Goal: Information Seeking & Learning: Learn about a topic

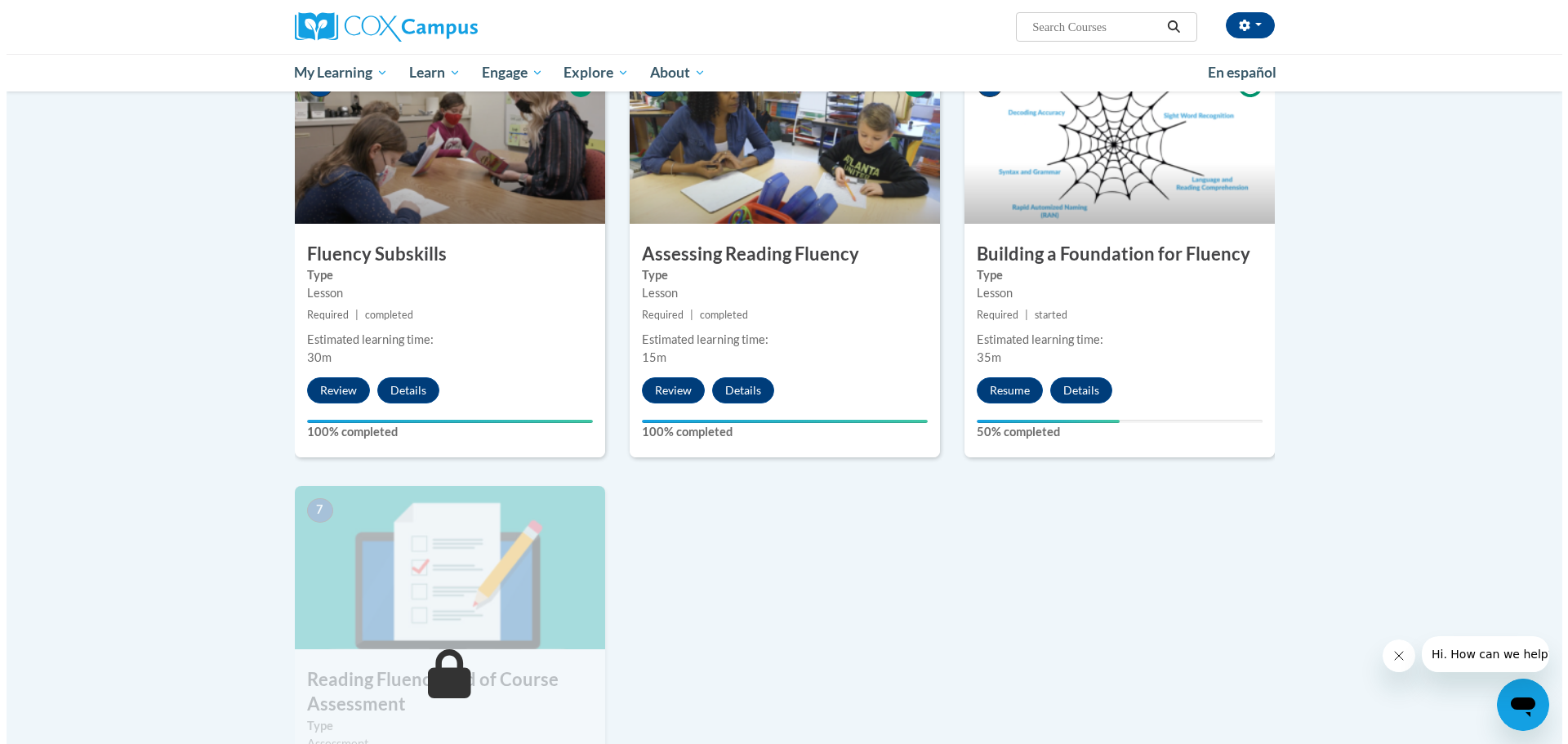
scroll to position [898, 0]
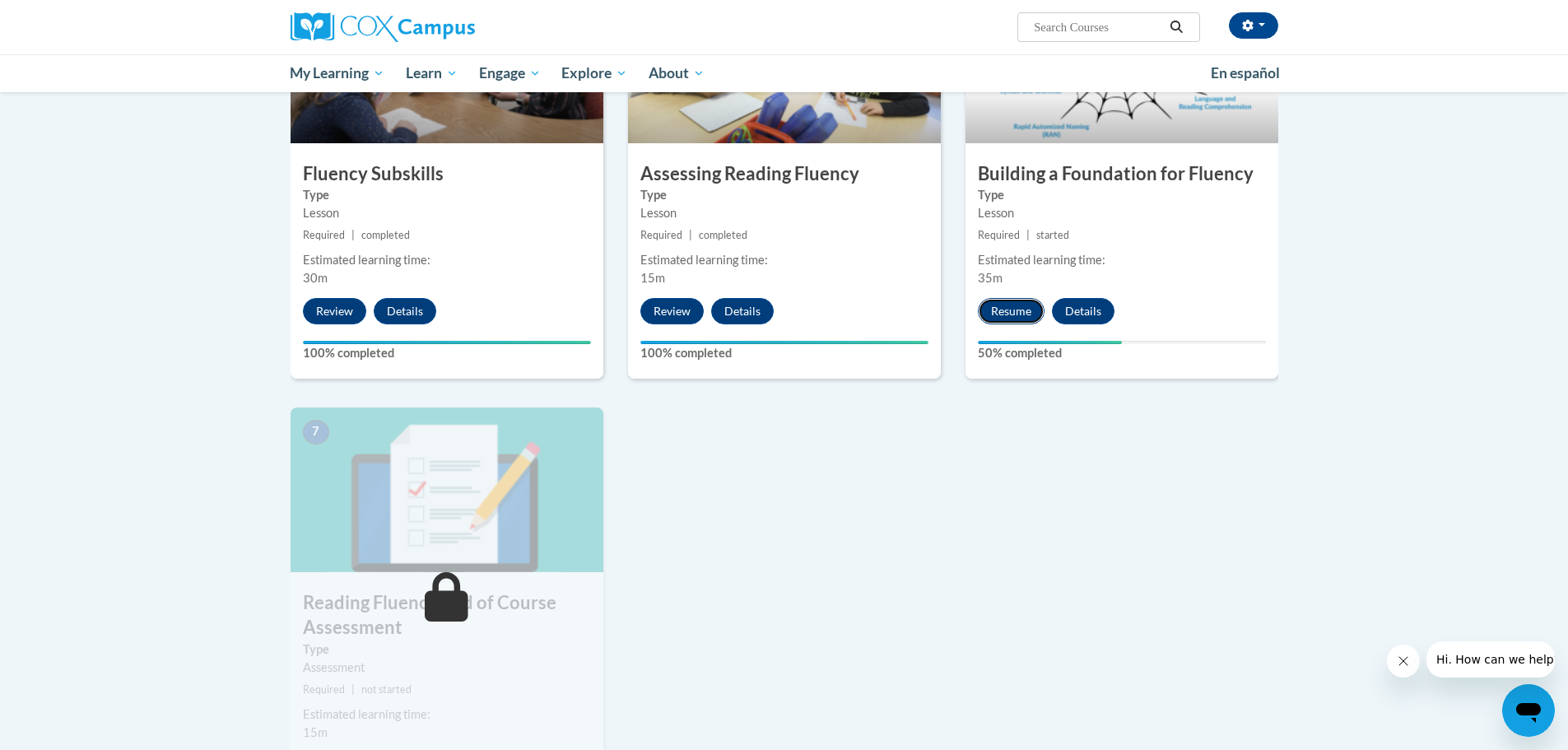
click at [1021, 312] on button "Resume" at bounding box center [1010, 312] width 67 height 27
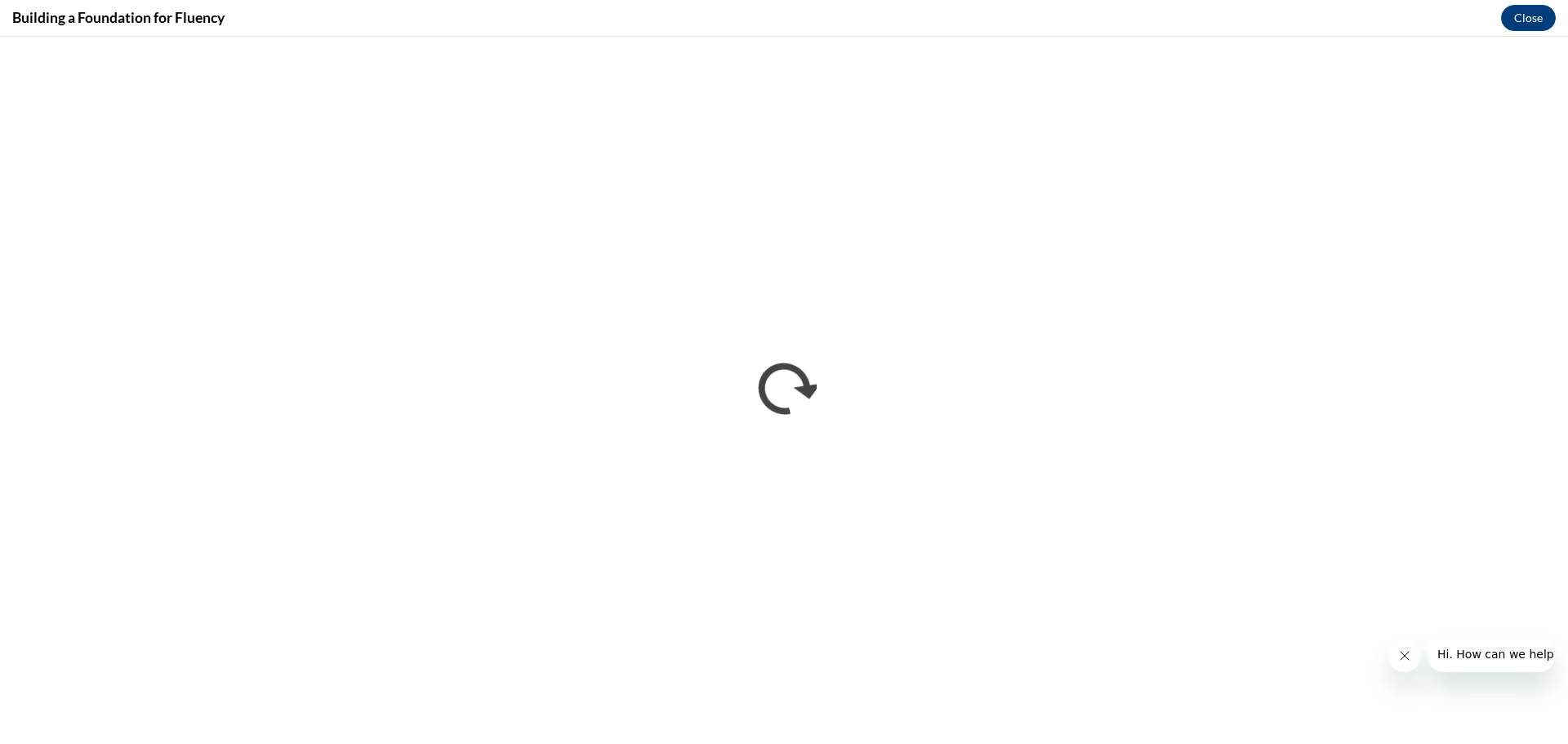
scroll to position [0, 0]
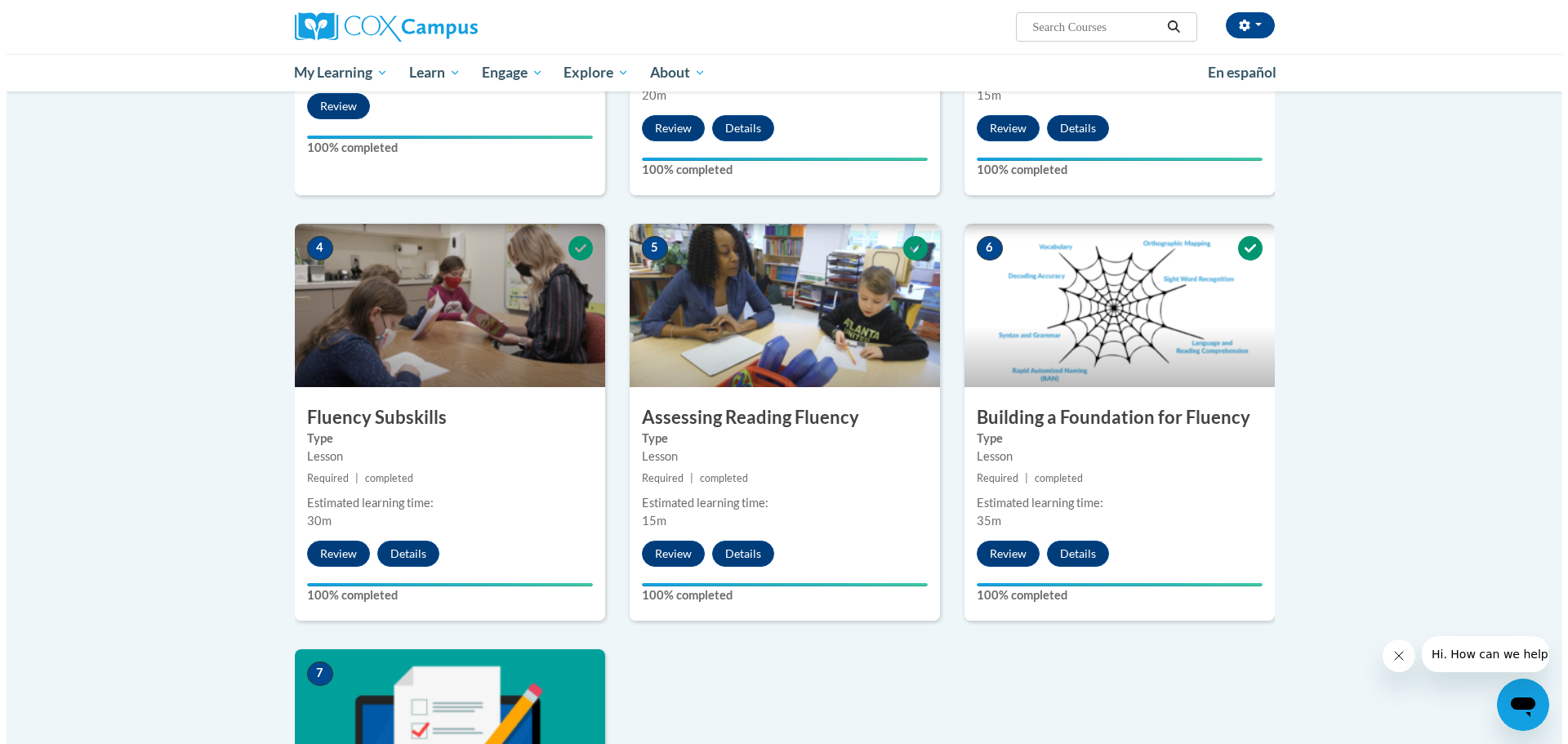
scroll to position [1061, 0]
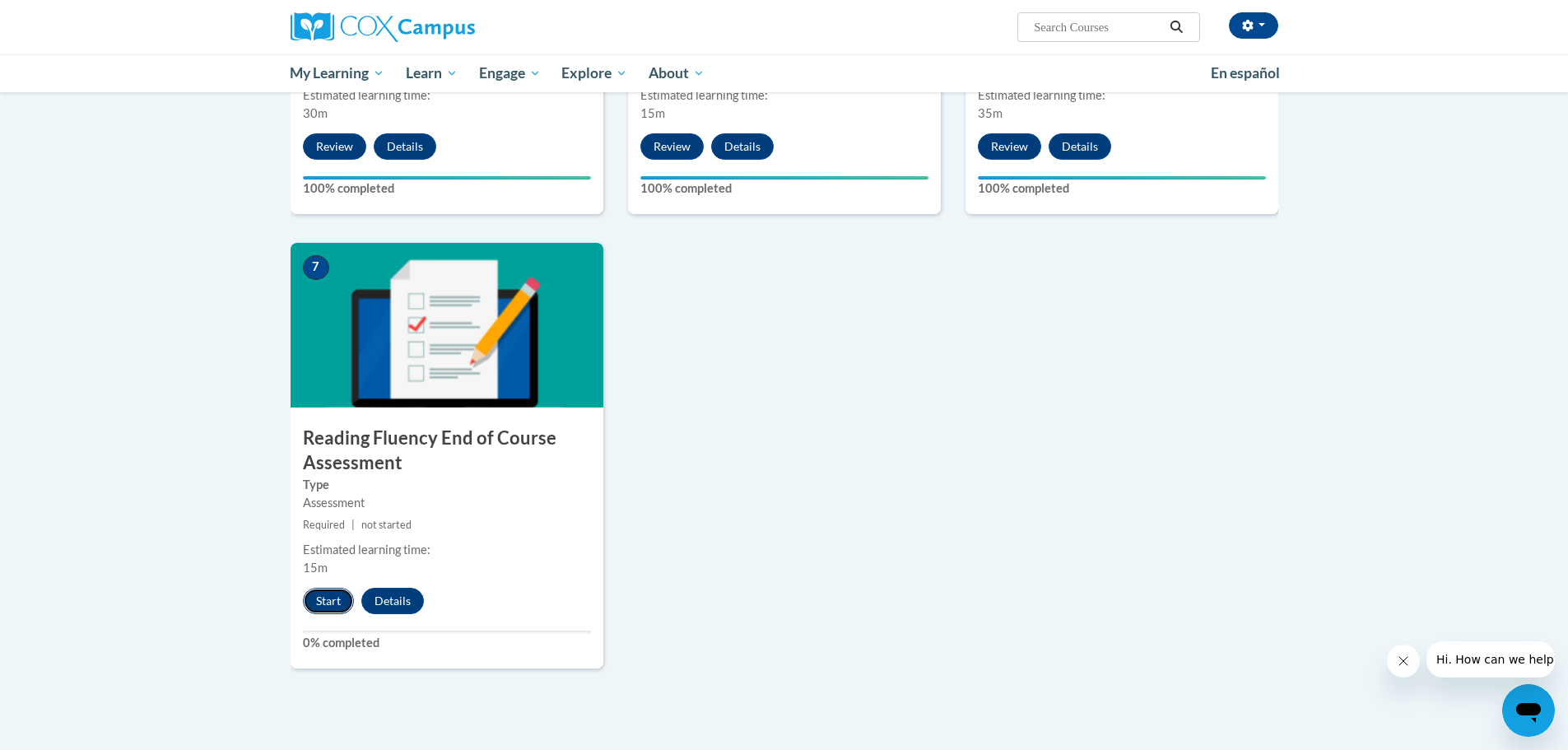
click at [324, 604] on button "Start" at bounding box center [328, 601] width 51 height 27
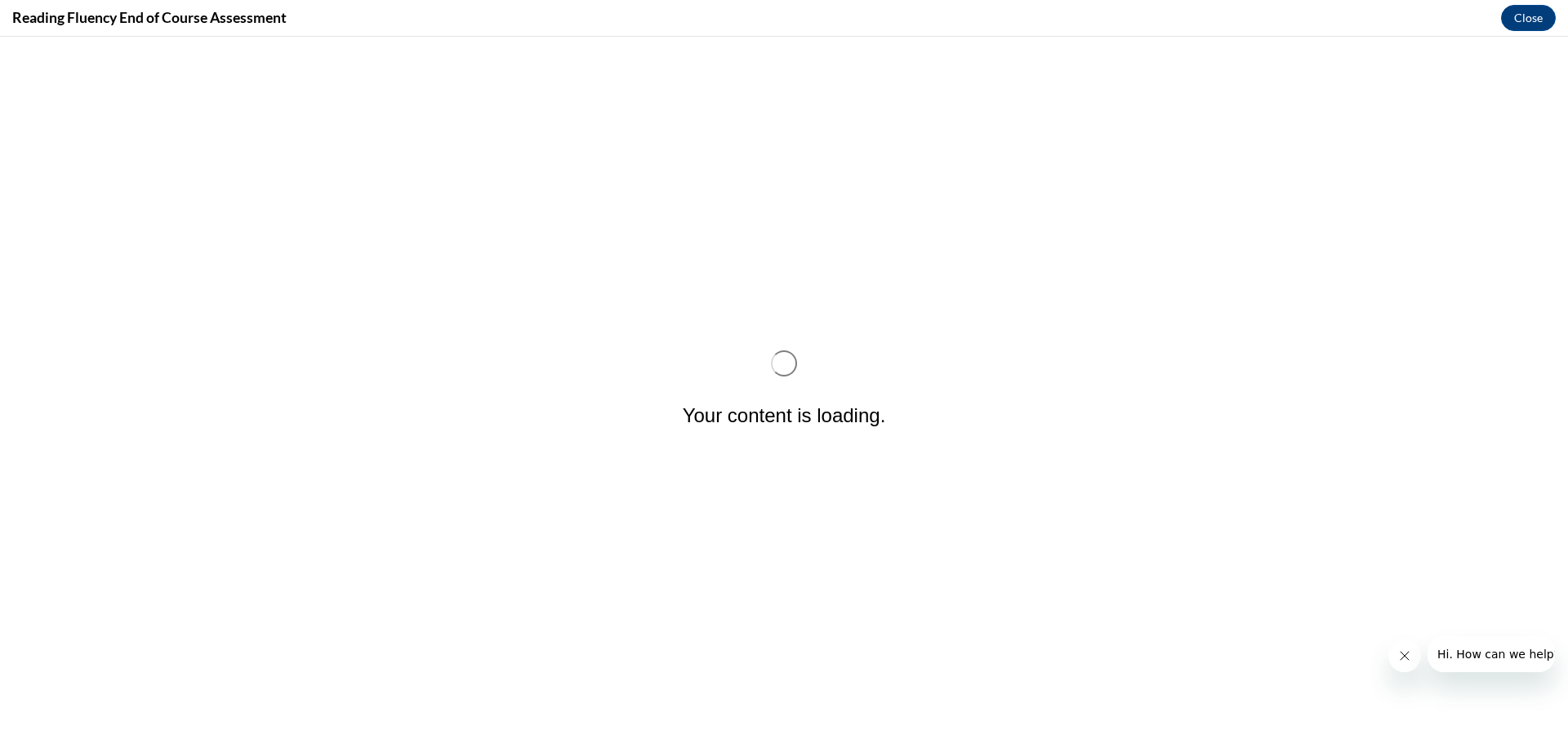
scroll to position [0, 0]
